Goal: Find specific page/section: Find specific page/section

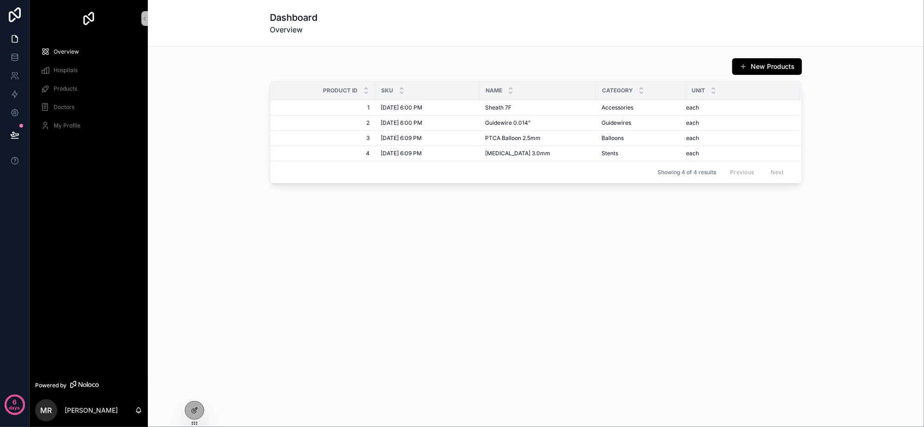
click at [72, 72] on span "Hospitals" at bounding box center [66, 70] width 24 height 7
